Goal: Task Accomplishment & Management: Manage account settings

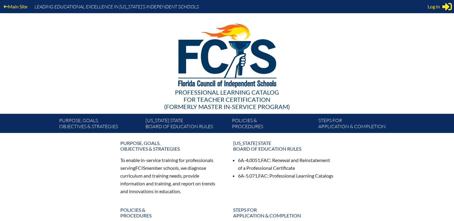
click at [434, 5] on span "Log in" at bounding box center [433, 6] width 12 height 7
type input "[EMAIL_ADDRESS][DOMAIN_NAME]"
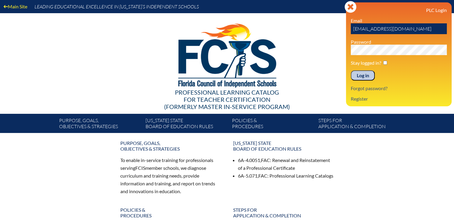
click at [365, 74] on input "Log in" at bounding box center [363, 75] width 24 height 10
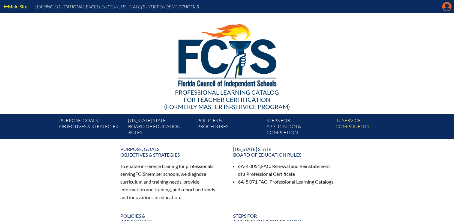
click at [443, 7] on icon at bounding box center [446, 6] width 9 height 9
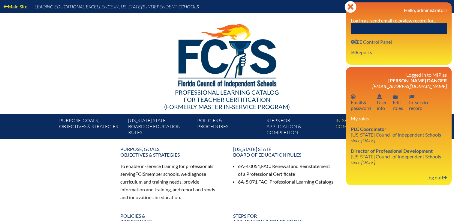
click at [419, 25] on input "text" at bounding box center [399, 28] width 96 height 11
paste input "donaldw@esj.org,"
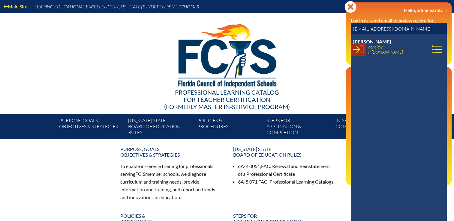
type input "[EMAIL_ADDRESS][DOMAIN_NAME]"
click at [359, 51] on icon at bounding box center [358, 49] width 10 height 10
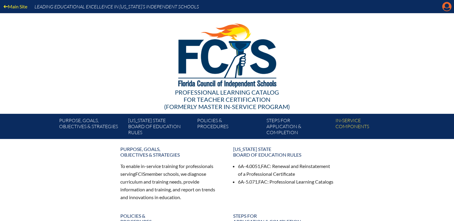
click at [444, 7] on icon at bounding box center [446, 6] width 9 height 9
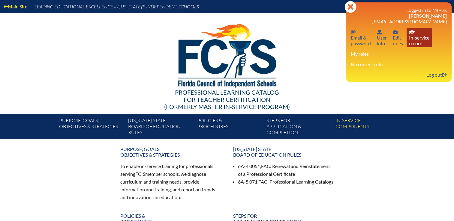
click at [416, 43] on link "In-service record In-service record" at bounding box center [418, 37] width 25 height 19
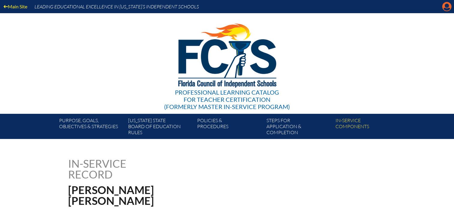
click at [445, 9] on icon "Manage account" at bounding box center [447, 7] width 10 height 10
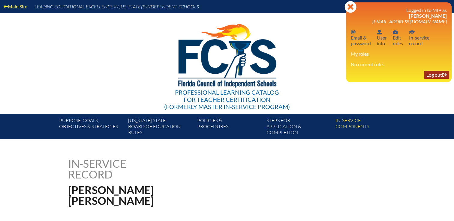
click at [436, 74] on link "Log out Log out" at bounding box center [436, 75] width 25 height 8
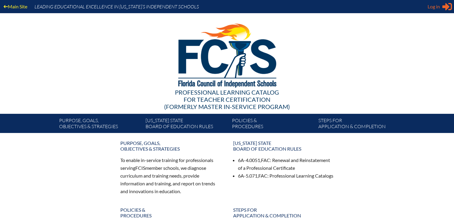
type input "[EMAIL_ADDRESS][DOMAIN_NAME]"
drag, startPoint x: 431, startPoint y: 8, endPoint x: 419, endPoint y: 15, distance: 13.0
click at [431, 8] on span "Log in" at bounding box center [433, 6] width 12 height 7
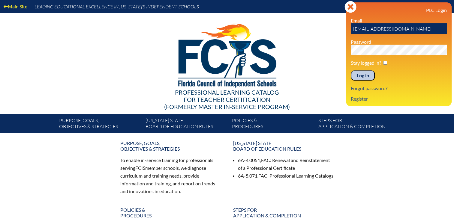
drag, startPoint x: 359, startPoint y: 75, endPoint x: 418, endPoint y: 34, distance: 71.2
click at [360, 75] on input "Log in" at bounding box center [363, 75] width 24 height 10
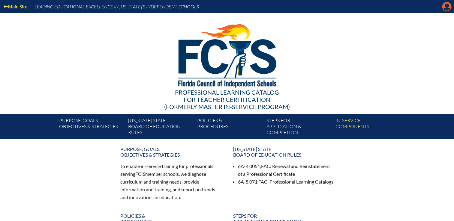
click at [442, 7] on icon at bounding box center [446, 6] width 9 height 9
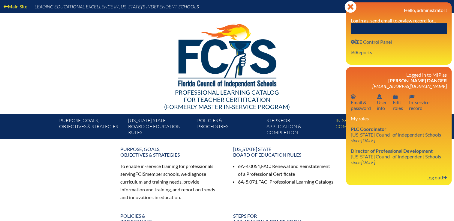
click at [414, 25] on input "text" at bounding box center [399, 28] width 96 height 11
paste input "defilippok@esj.org"
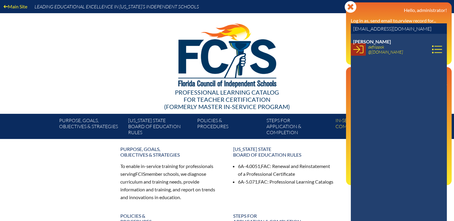
type input "[EMAIL_ADDRESS][DOMAIN_NAME]"
click at [357, 51] on icon at bounding box center [358, 49] width 10 height 10
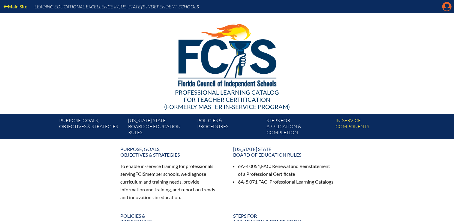
click at [445, 8] on icon "Manage account" at bounding box center [447, 7] width 10 height 10
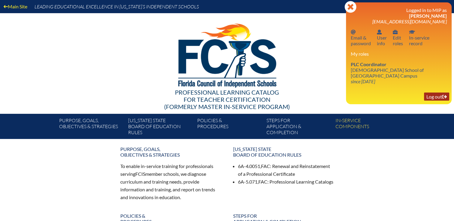
click at [434, 96] on link "Log out Log out" at bounding box center [436, 97] width 25 height 8
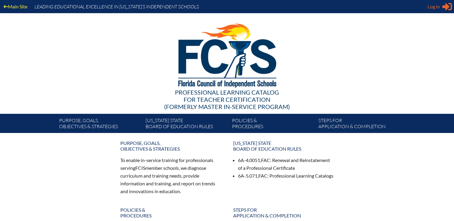
type input "[EMAIL_ADDRESS][DOMAIN_NAME]"
click at [434, 7] on span "Log in" at bounding box center [433, 6] width 12 height 7
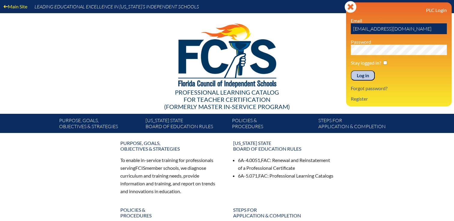
drag, startPoint x: 359, startPoint y: 77, endPoint x: 380, endPoint y: 64, distance: 25.0
click at [362, 77] on input "Log in" at bounding box center [363, 75] width 24 height 10
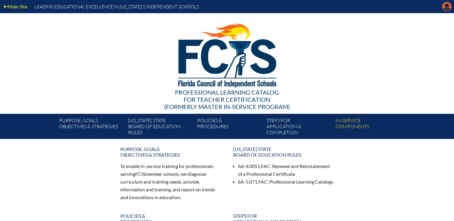
click at [445, 9] on icon "Manage Account" at bounding box center [447, 7] width 10 height 10
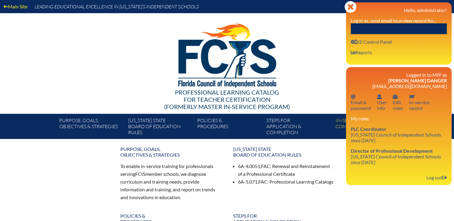
click at [418, 27] on input "text" at bounding box center [399, 28] width 96 height 11
paste input "defilippok@esj.org"
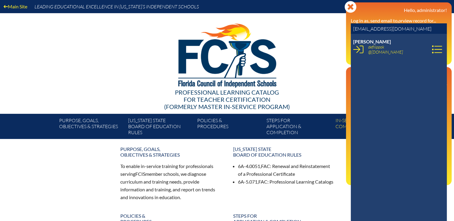
type input "defilippok@esj.org"
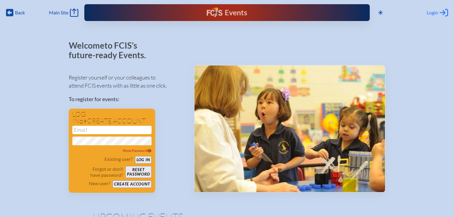
type input "[EMAIL_ADDRESS][DOMAIN_NAME]"
click at [428, 16] on div "Login Log in or Create Account" at bounding box center [436, 12] width 21 height 8
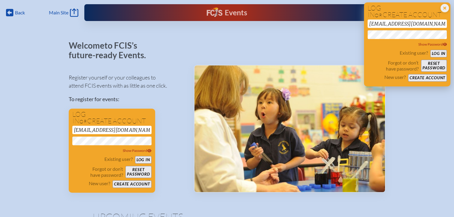
click at [437, 53] on button "Log in" at bounding box center [438, 53] width 16 height 7
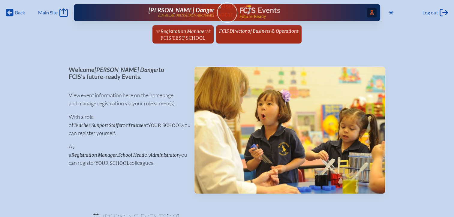
click at [369, 14] on icon "Access Users..." at bounding box center [371, 12] width 4 height 5
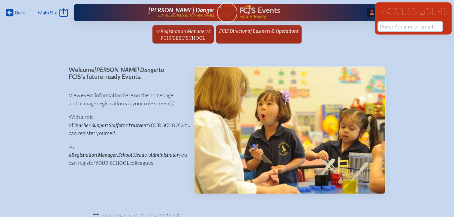
click at [386, 26] on input "text" at bounding box center [410, 26] width 64 height 9
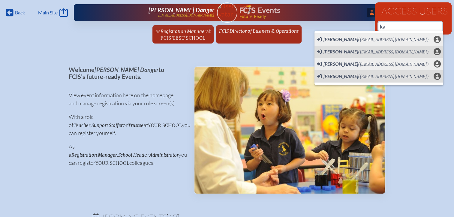
type input "k"
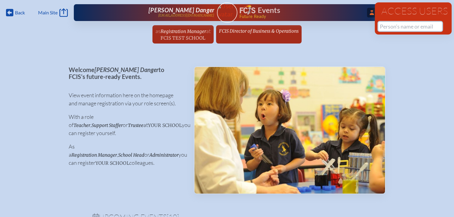
click at [391, 26] on input "text" at bounding box center [410, 26] width 64 height 9
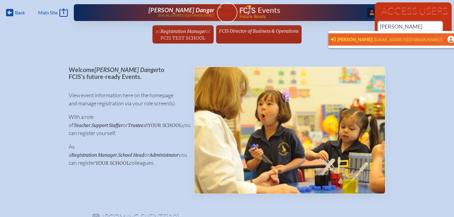
scroll to position [0, 4]
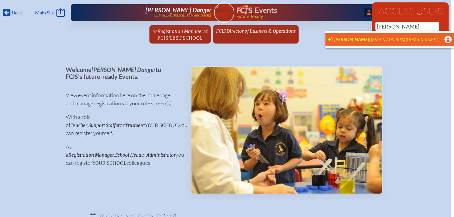
click at [369, 40] on span "(lsale@beachesepiscopalschool.org)" at bounding box center [404, 39] width 71 height 5
type input "lsale@beachesepiscopalschool.org"
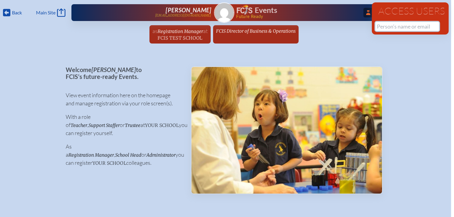
scroll to position [0, 0]
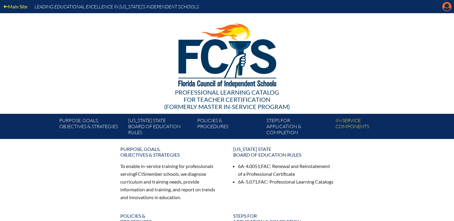
click at [447, 4] on icon "Manage Account" at bounding box center [447, 7] width 10 height 10
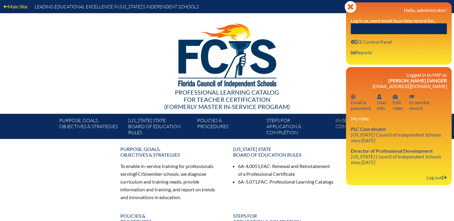
click at [415, 31] on input "text" at bounding box center [399, 28] width 96 height 11
paste input "[EMAIL_ADDRESS][DOMAIN_NAME]"
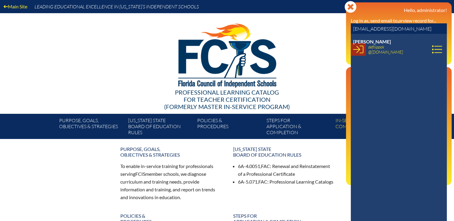
type input "[EMAIL_ADDRESS][DOMAIN_NAME]"
click at [356, 51] on icon at bounding box center [358, 49] width 10 height 10
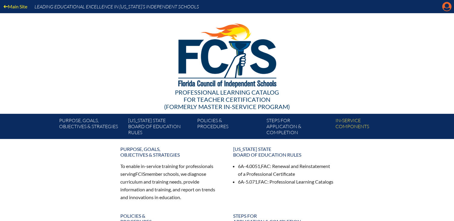
click at [450, 7] on icon at bounding box center [446, 6] width 9 height 9
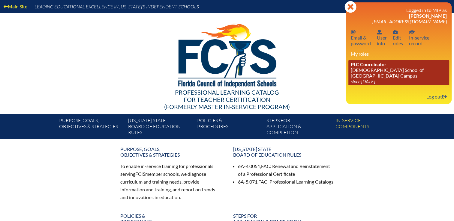
click at [371, 85] on link "PLC Coordinator [DEMOGRAPHIC_DATA] School of [GEOGRAPHIC_DATA] Campus since [DA…" at bounding box center [398, 72] width 101 height 25
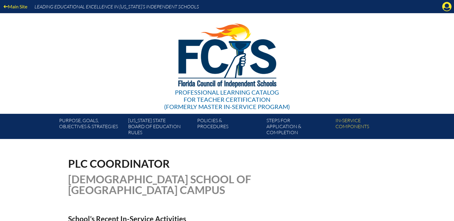
drag, startPoint x: 447, startPoint y: 9, endPoint x: 422, endPoint y: 33, distance: 34.8
click at [447, 8] on icon "Manage account" at bounding box center [447, 7] width 10 height 10
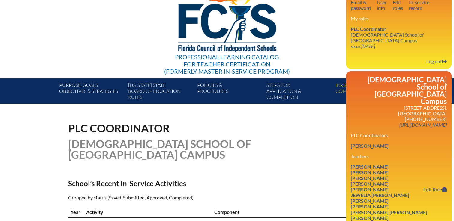
scroll to position [120, 0]
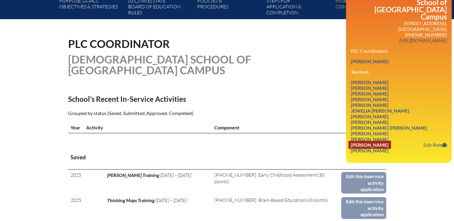
click at [372, 141] on link "Leslie Sale" at bounding box center [369, 145] width 43 height 8
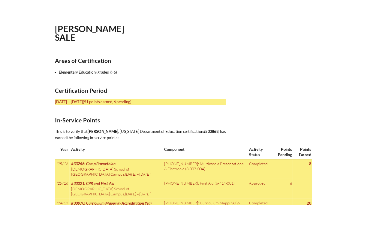
scroll to position [180, 0]
